Goal: Communication & Community: Answer question/provide support

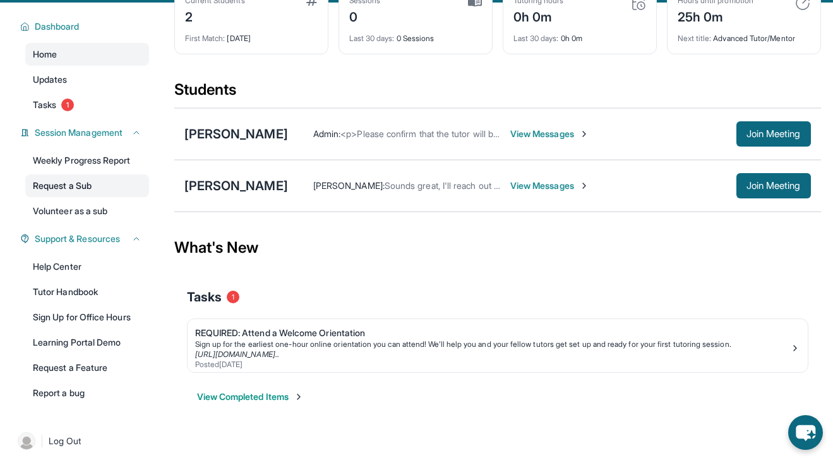
scroll to position [86, 0]
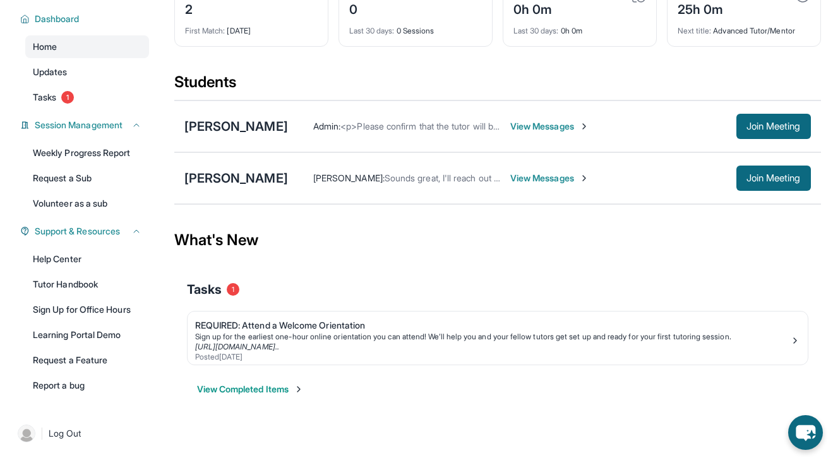
click at [556, 127] on span "View Messages" at bounding box center [550, 126] width 79 height 13
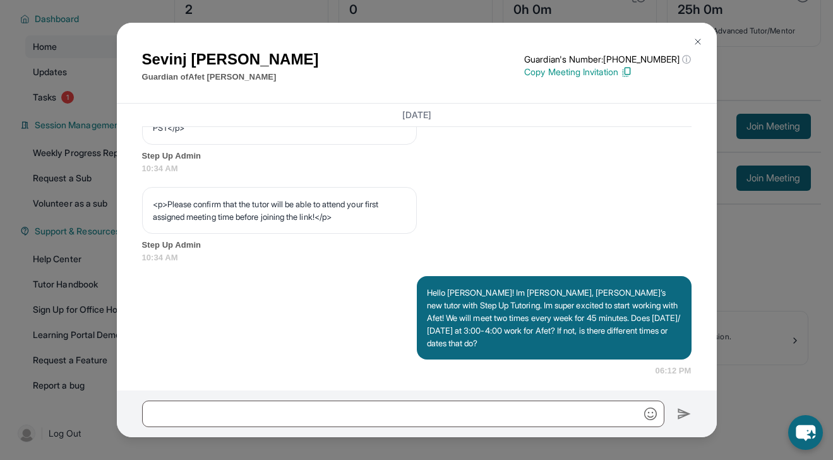
scroll to position [794, 0]
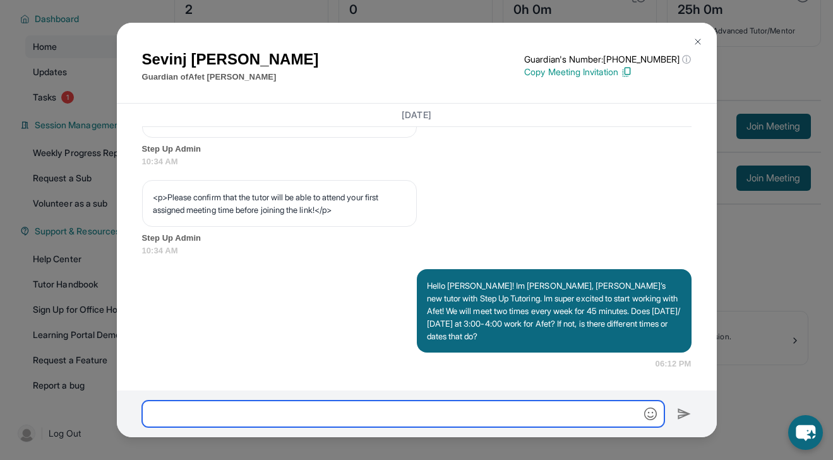
click at [492, 409] on input "text" at bounding box center [403, 414] width 523 height 27
paste input "**********"
type input "**********"
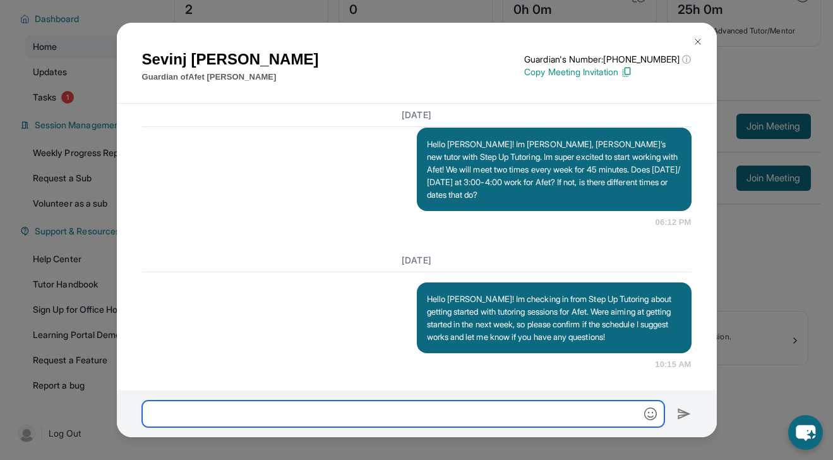
scroll to position [936, 0]
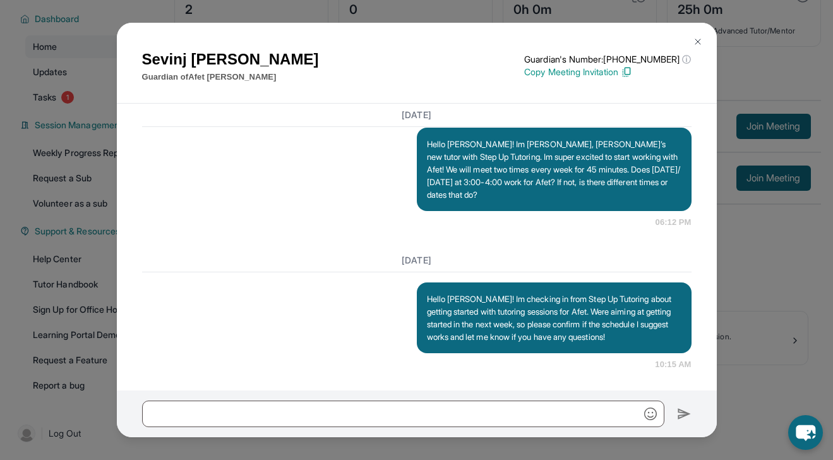
click at [699, 42] on img at bounding box center [698, 42] width 10 height 10
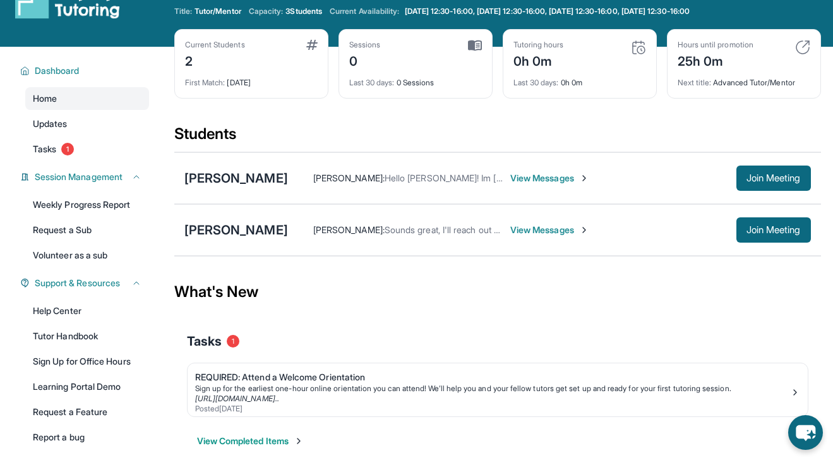
scroll to position [0, 0]
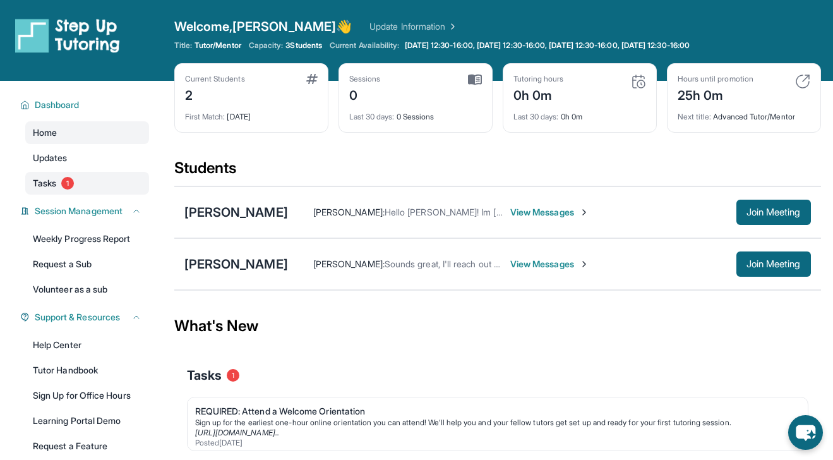
click at [70, 188] on span "1" at bounding box center [67, 183] width 13 height 13
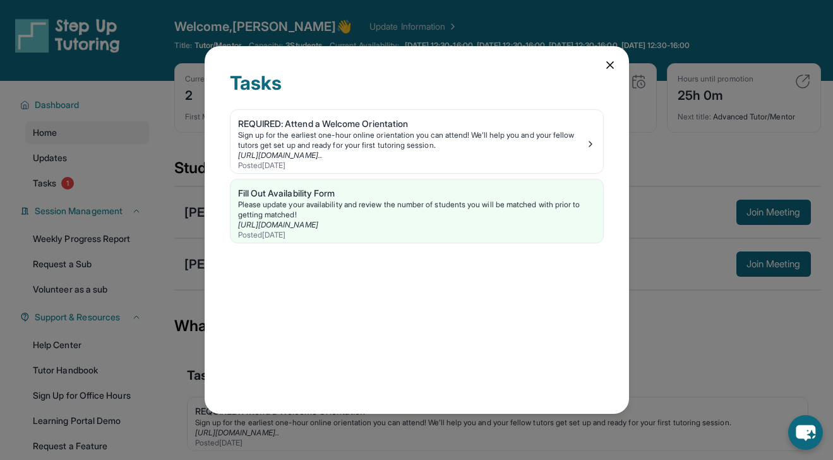
click at [612, 59] on icon at bounding box center [610, 65] width 13 height 13
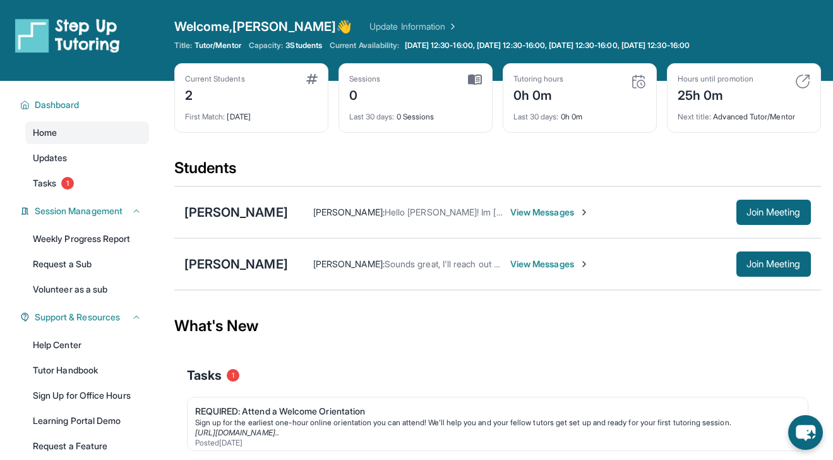
click at [511, 265] on span "View Messages" at bounding box center [550, 264] width 79 height 13
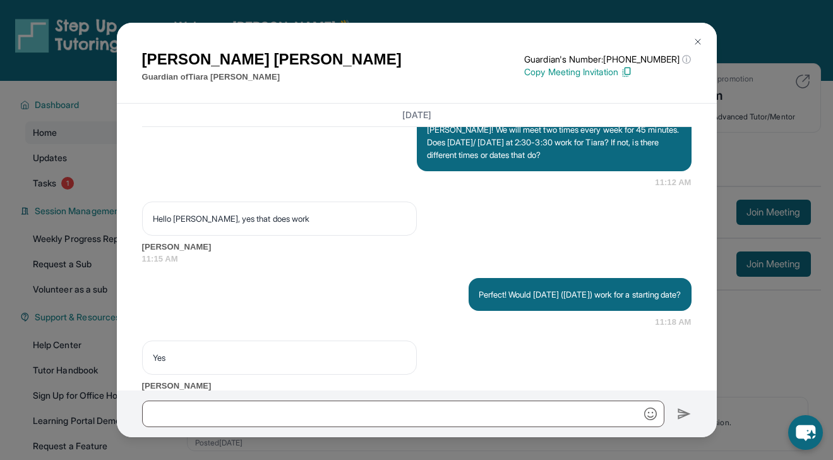
scroll to position [968, 0]
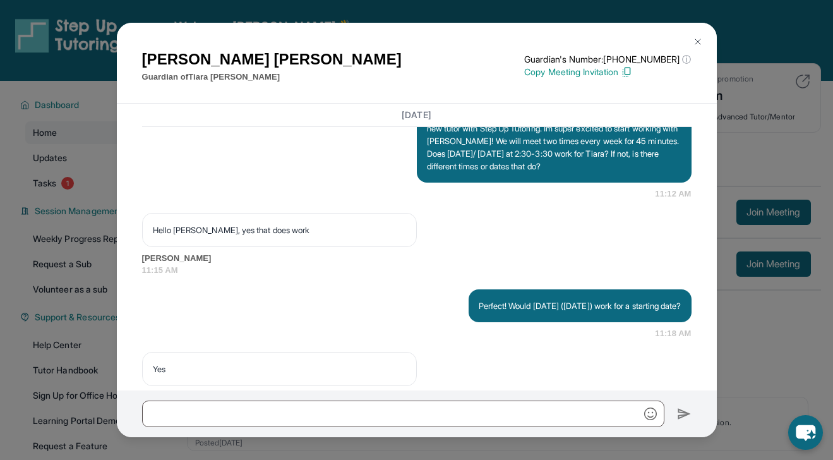
click at [699, 39] on img at bounding box center [698, 42] width 10 height 10
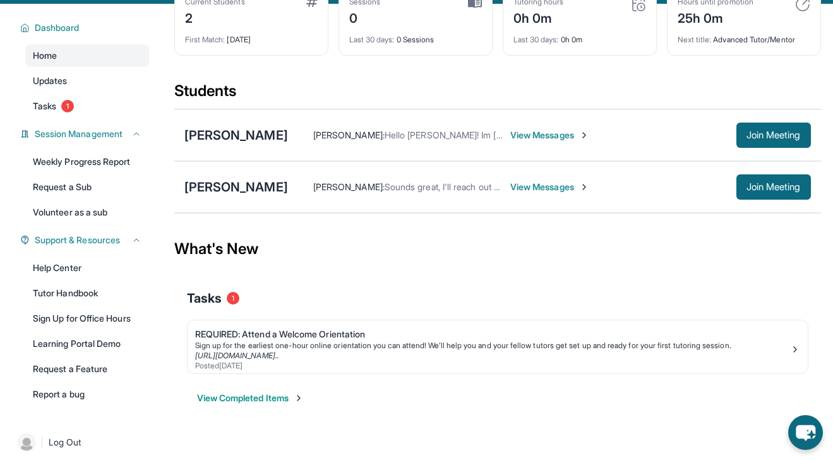
scroll to position [86, 0]
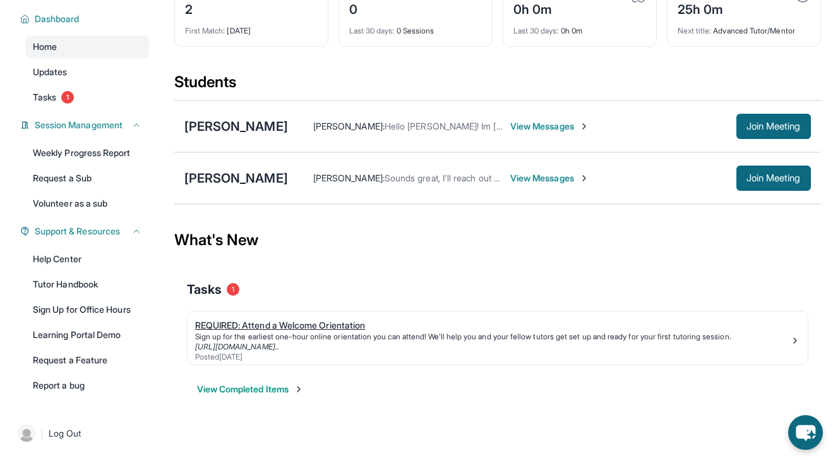
click at [279, 343] on link "[URL][DOMAIN_NAME].." at bounding box center [237, 346] width 84 height 9
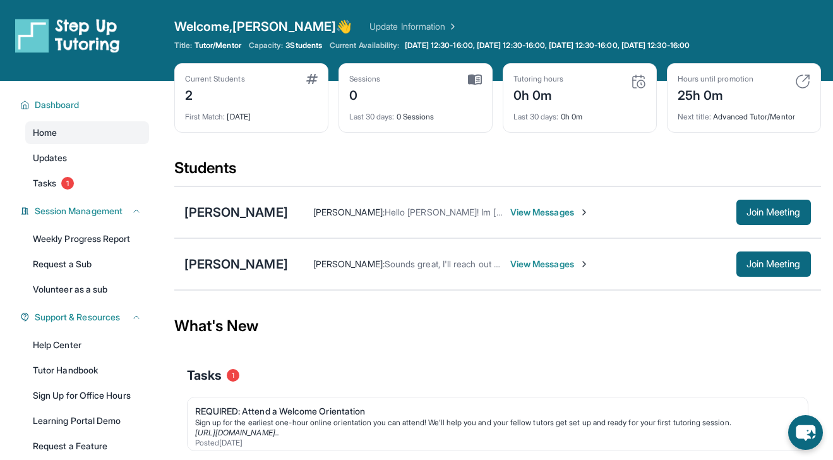
click at [476, 81] on img at bounding box center [475, 79] width 14 height 11
click at [284, 78] on div "Current Students 2" at bounding box center [251, 89] width 133 height 30
click at [311, 76] on img at bounding box center [311, 79] width 11 height 10
click at [443, 47] on span "[DATE] 12:30-16:00, [DATE] 12:30-16:00, [DATE] 12:30-16:00, [DATE] 12:30-16:00" at bounding box center [547, 45] width 285 height 10
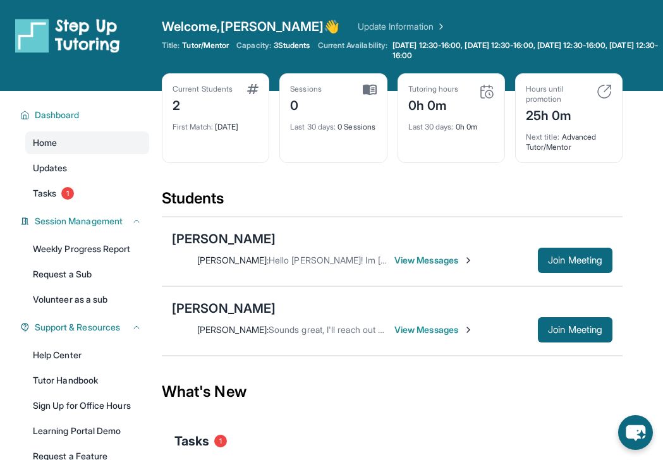
click at [453, 258] on span "View Messages" at bounding box center [433, 260] width 79 height 13
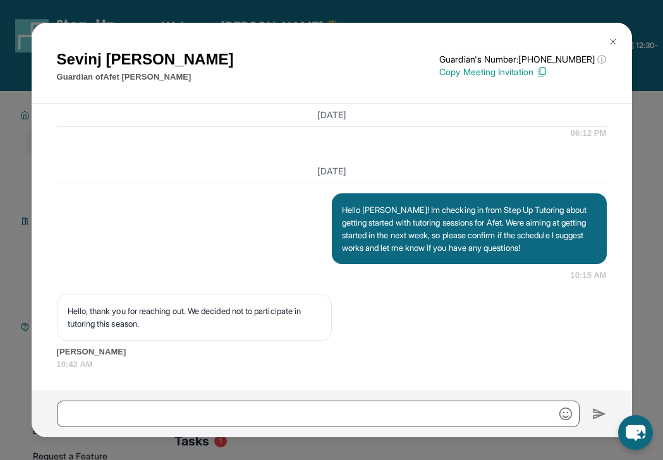
scroll to position [1025, 0]
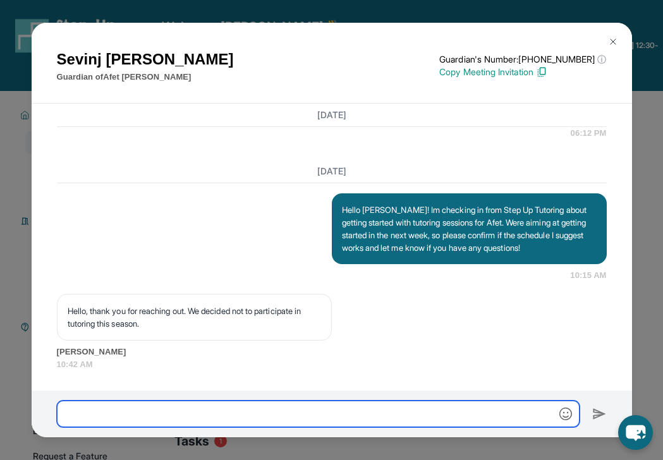
click at [312, 409] on input "text" at bounding box center [318, 414] width 523 height 27
type input "**********"
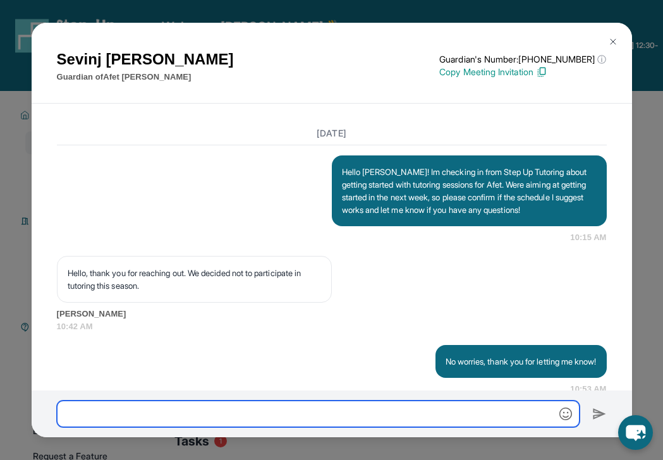
scroll to position [1088, 0]
